Goal: Task Accomplishment & Management: Use online tool/utility

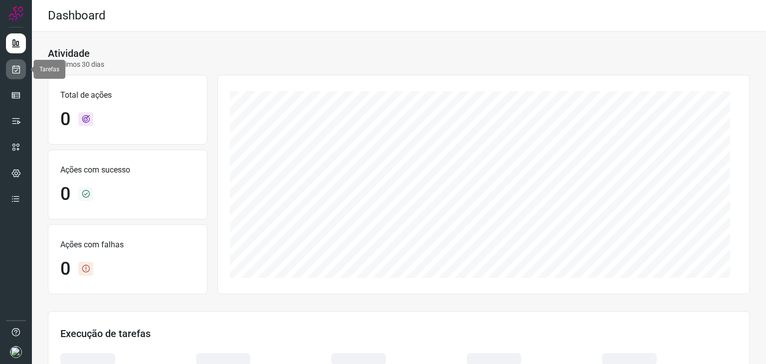
click at [20, 74] on link at bounding box center [16, 69] width 20 height 20
click at [14, 71] on icon at bounding box center [16, 69] width 10 height 10
click at [13, 72] on icon at bounding box center [16, 69] width 10 height 10
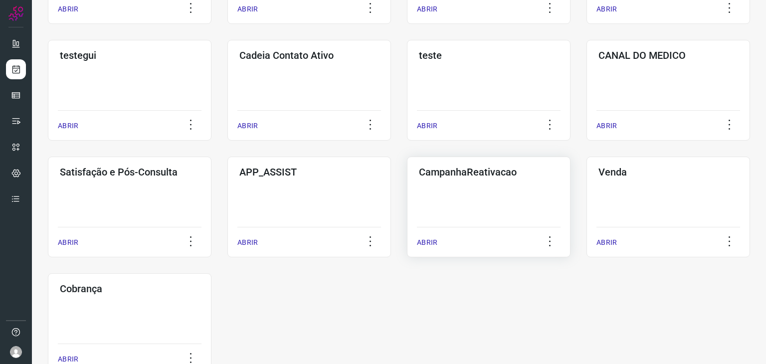
scroll to position [299, 0]
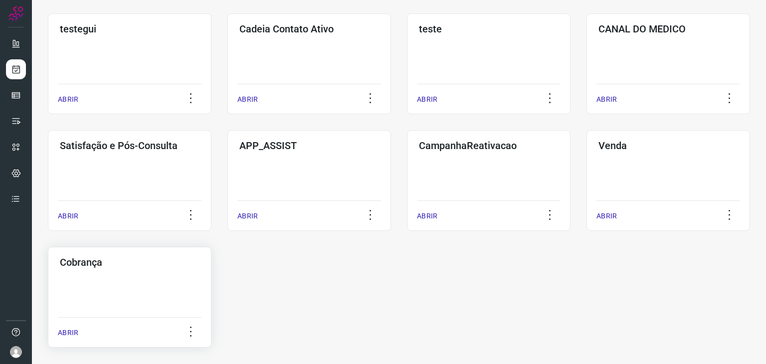
click at [109, 266] on h3 "Cobrança" at bounding box center [130, 262] width 140 height 12
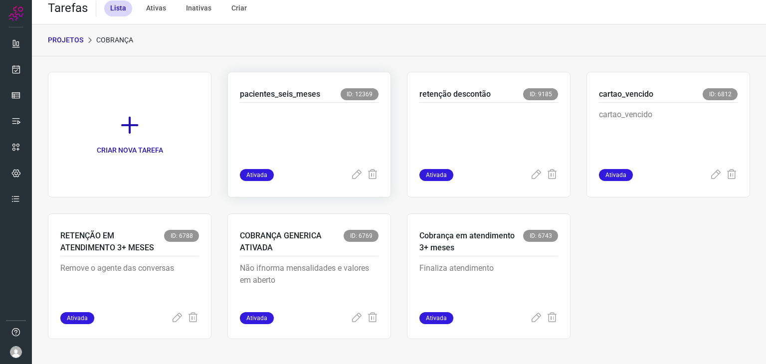
click at [326, 132] on p at bounding box center [309, 134] width 139 height 50
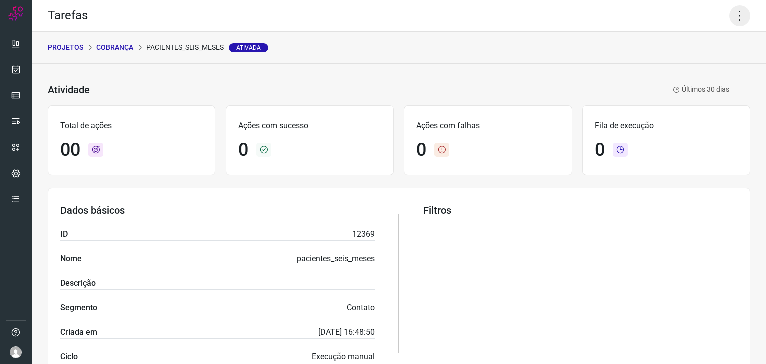
click at [733, 14] on icon at bounding box center [739, 15] width 21 height 21
click at [685, 63] on li "Executar" at bounding box center [696, 65] width 91 height 16
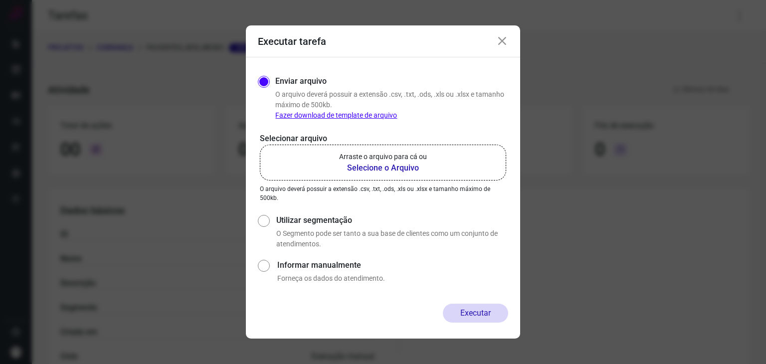
click at [374, 163] on b "Selecione o Arquivo" at bounding box center [383, 168] width 88 height 12
click at [0, 0] on input "Arraste o arquivo para cá ou Selecione o Arquivo" at bounding box center [0, 0] width 0 height 0
click at [389, 164] on b "Selecione o Arquivo" at bounding box center [383, 168] width 88 height 12
click at [0, 0] on input "Arraste o arquivo para cá ou Selecione o Arquivo" at bounding box center [0, 0] width 0 height 0
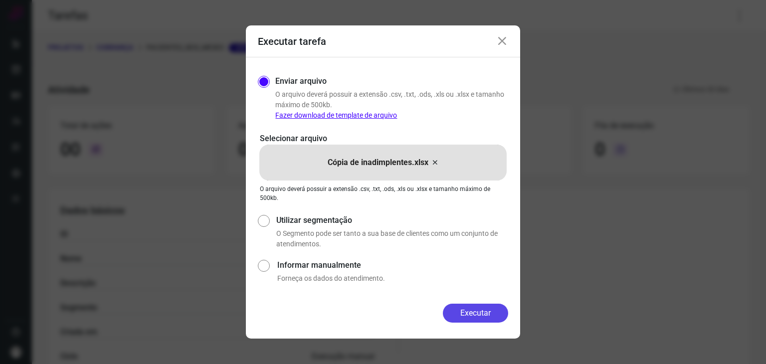
click at [470, 315] on button "Executar" at bounding box center [475, 313] width 65 height 19
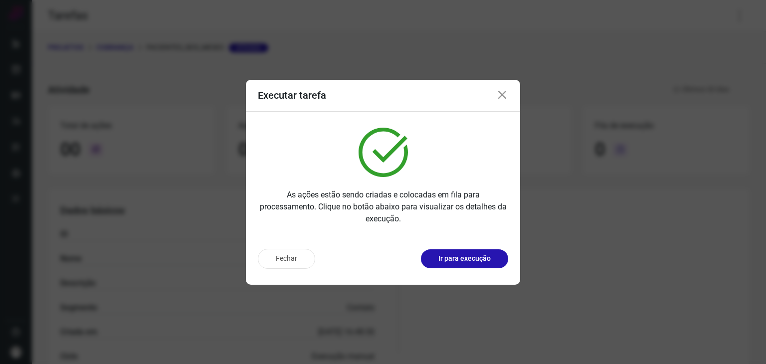
click at [500, 92] on icon at bounding box center [502, 95] width 12 height 12
